Goal: Obtain resource: Download file/media

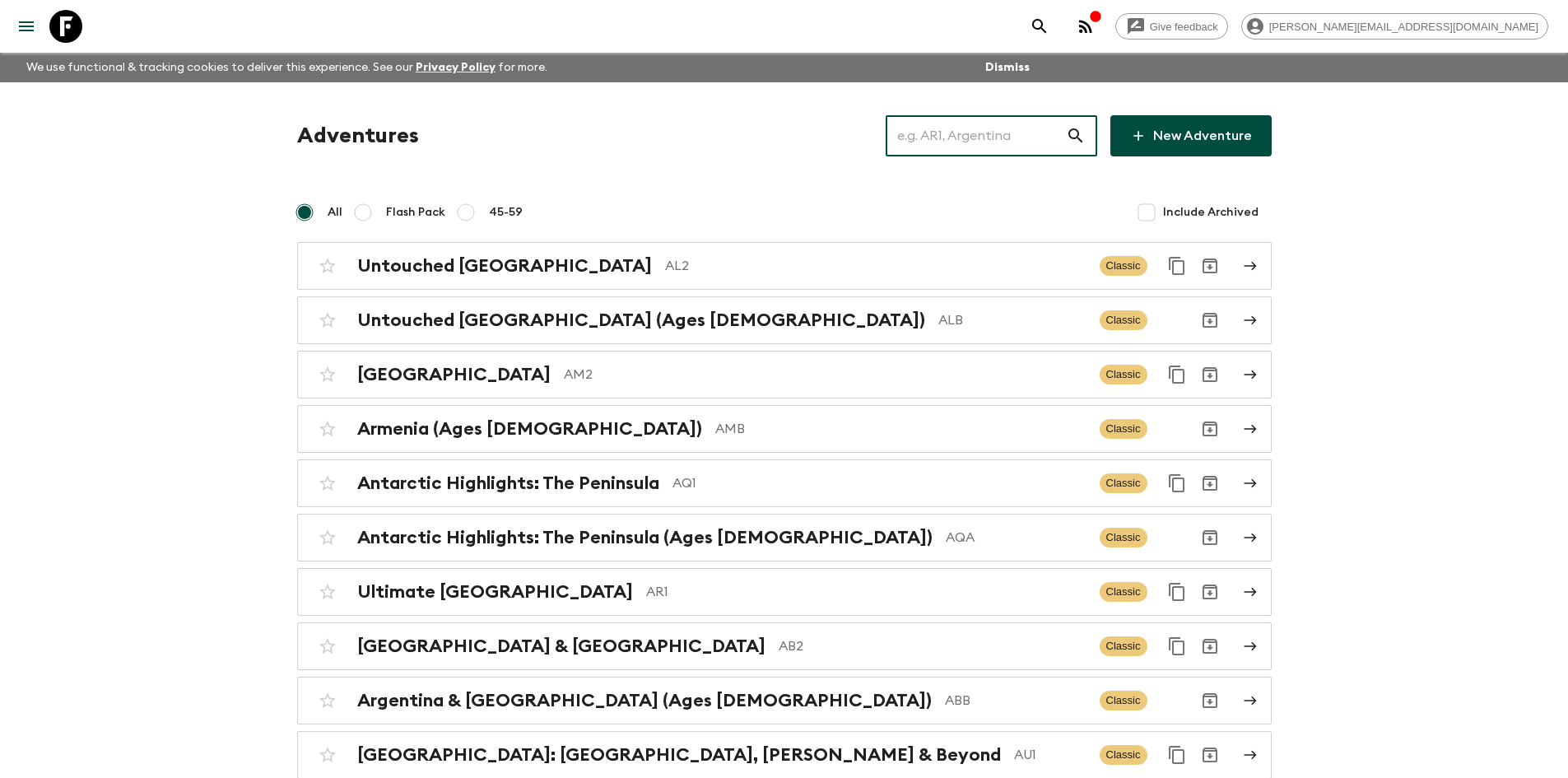
click at [948, 129] on input "text" at bounding box center [976, 135] width 180 height 46
click at [1002, 148] on input "text" at bounding box center [976, 135] width 180 height 46
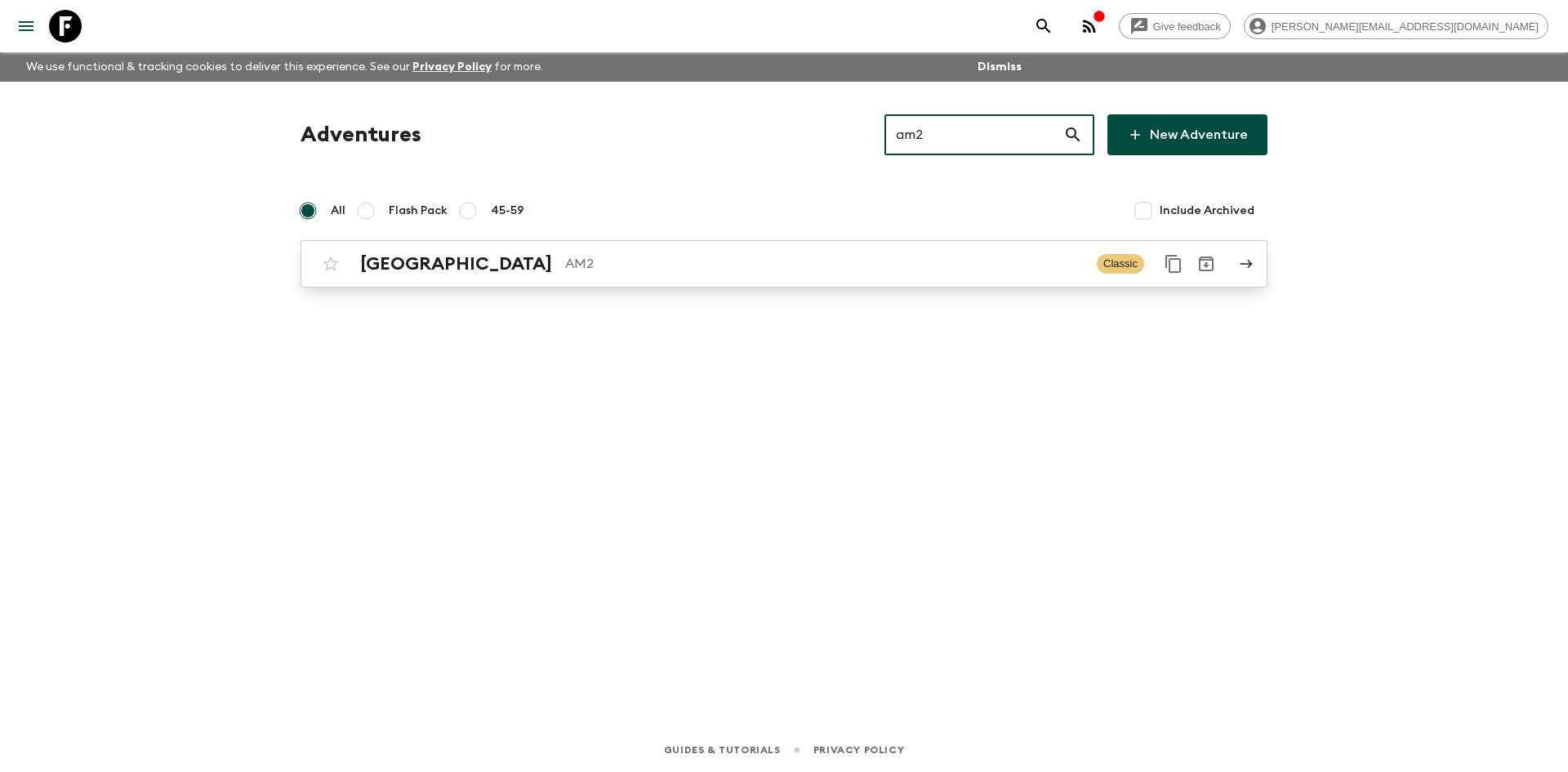
type input "am2"
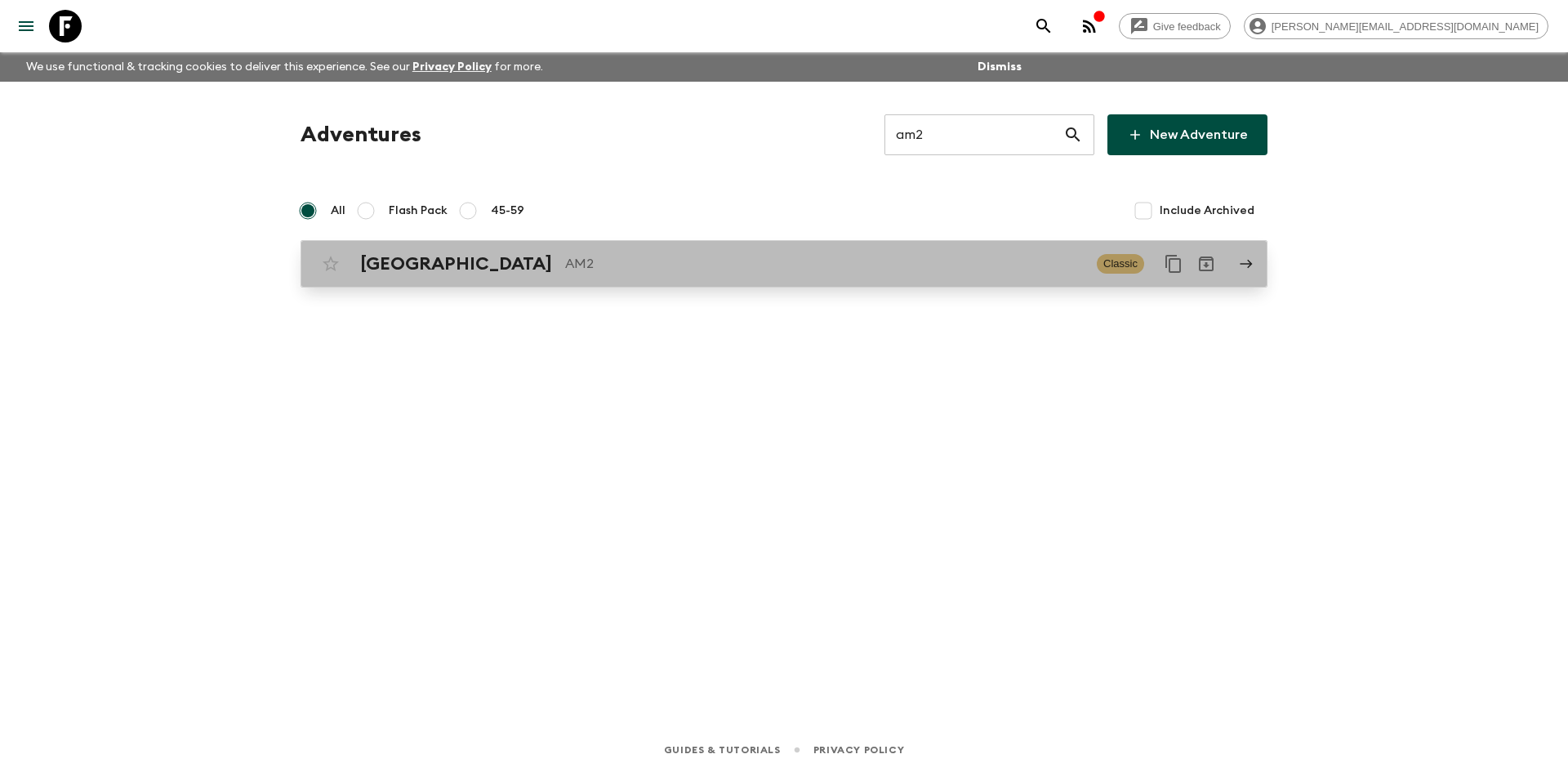
click at [600, 246] on link "Armenia AM2 Classic" at bounding box center [784, 263] width 967 height 48
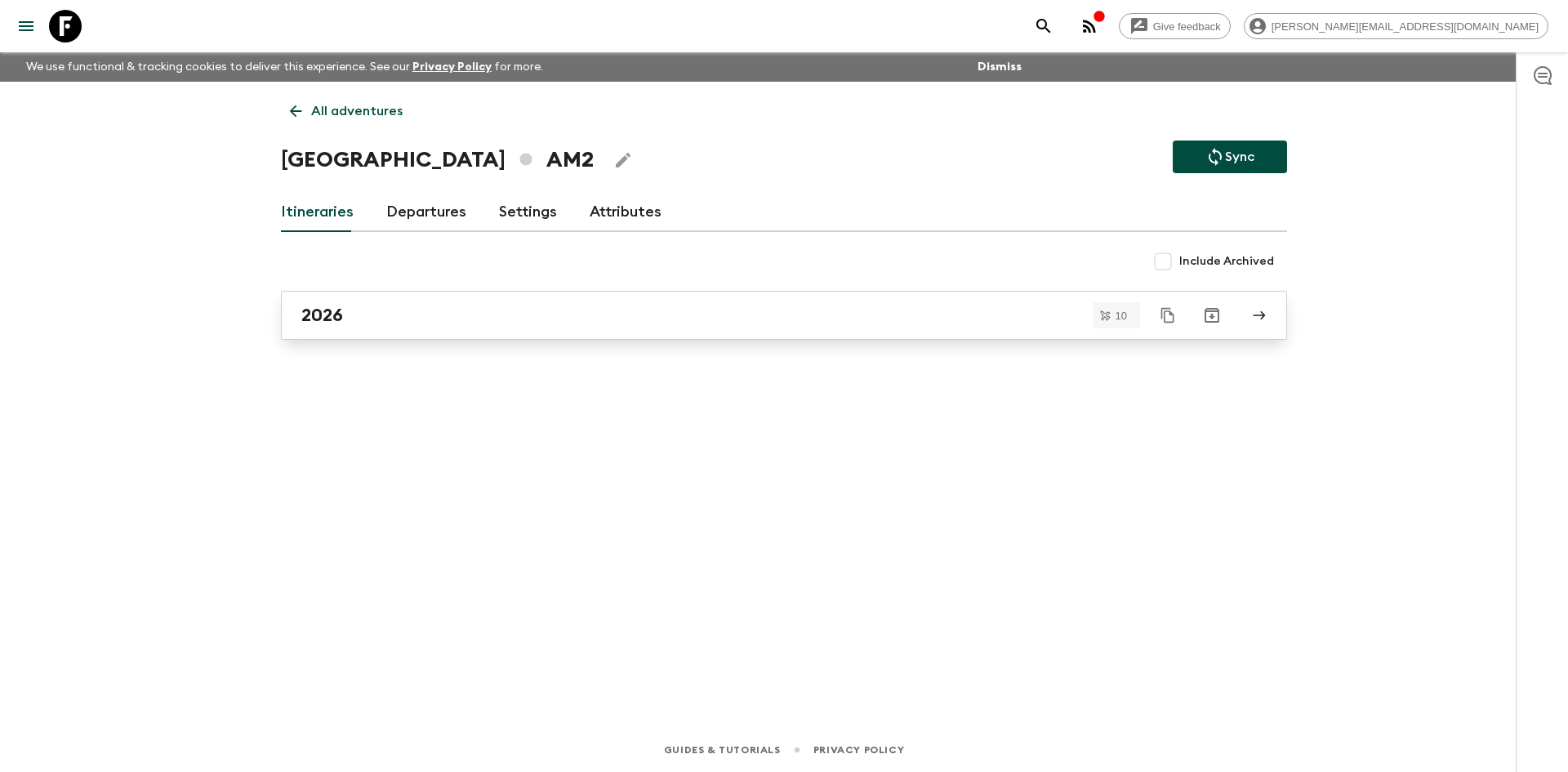
click at [464, 315] on div "2026" at bounding box center [768, 316] width 934 height 22
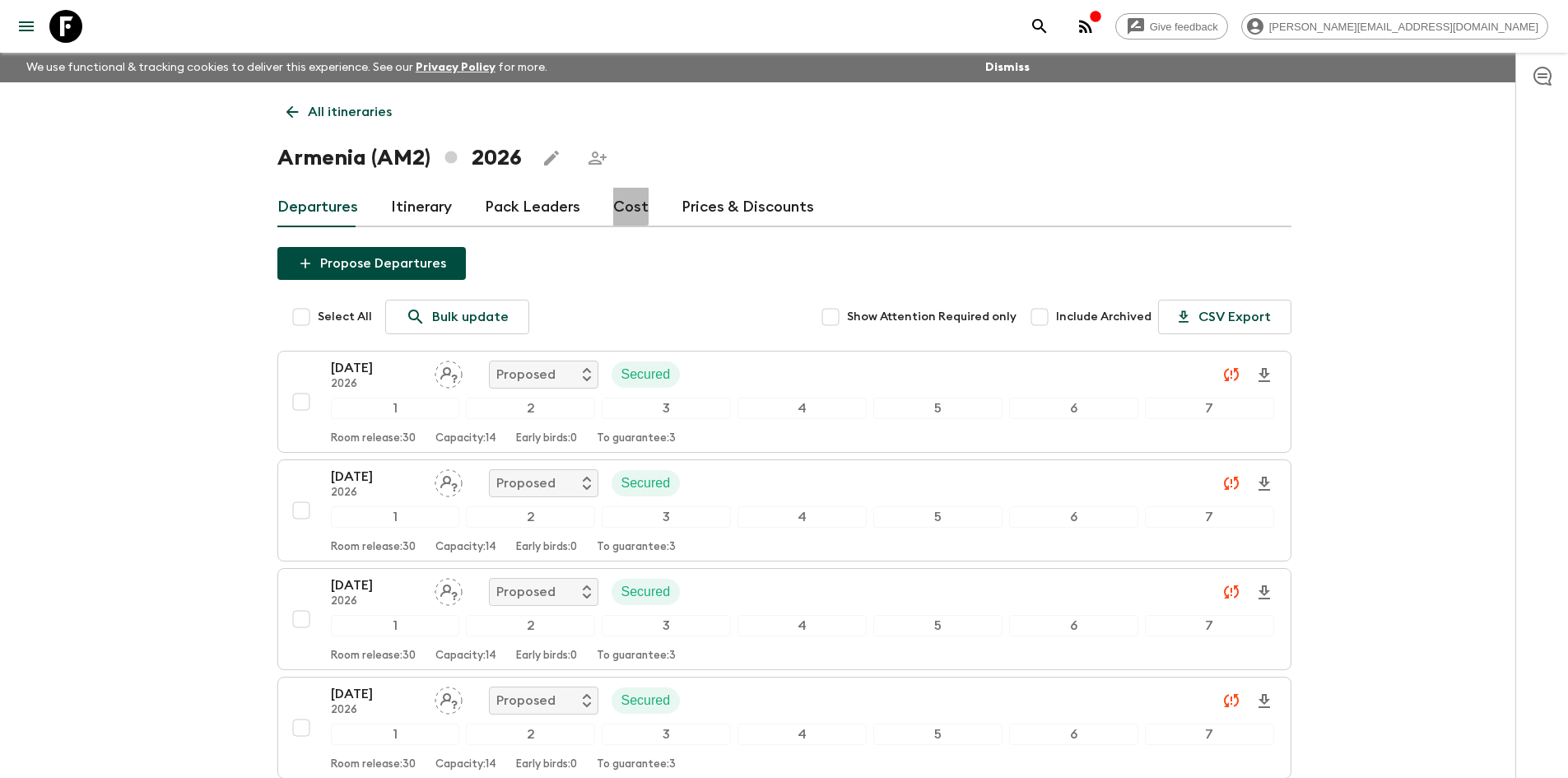
click at [620, 201] on link "Cost" at bounding box center [631, 206] width 35 height 39
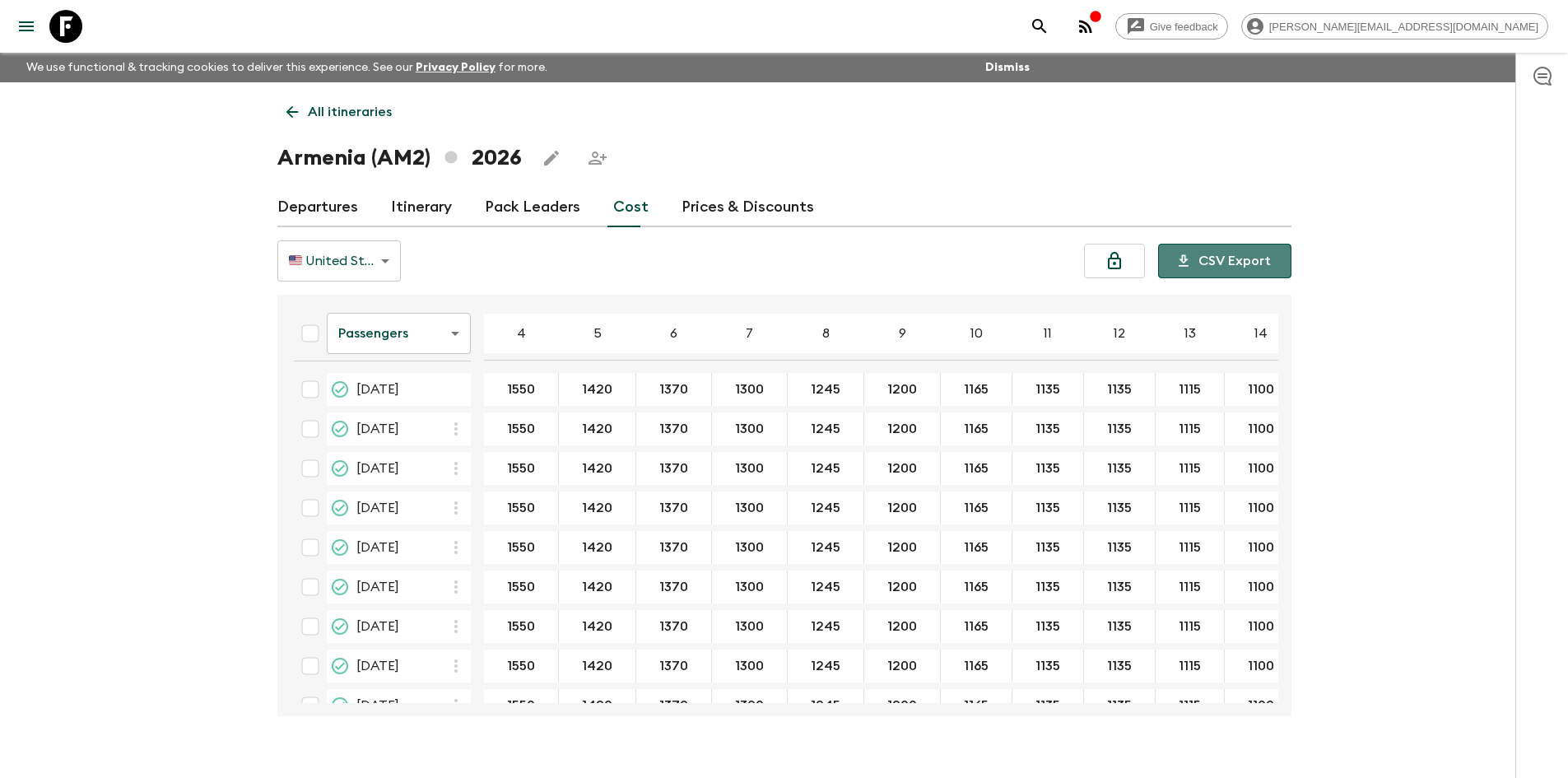
click at [1211, 265] on button "CSV Export" at bounding box center [1224, 261] width 134 height 35
